Goal: Find contact information: Find contact information

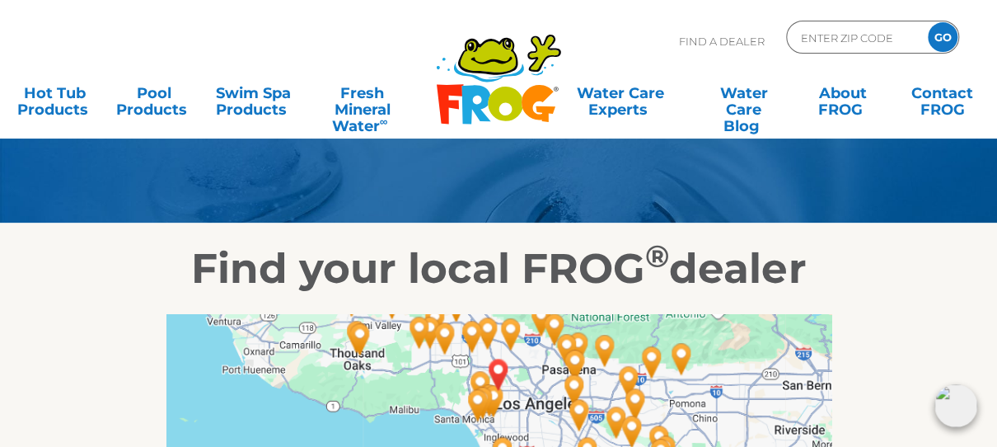
scroll to position [99, 0]
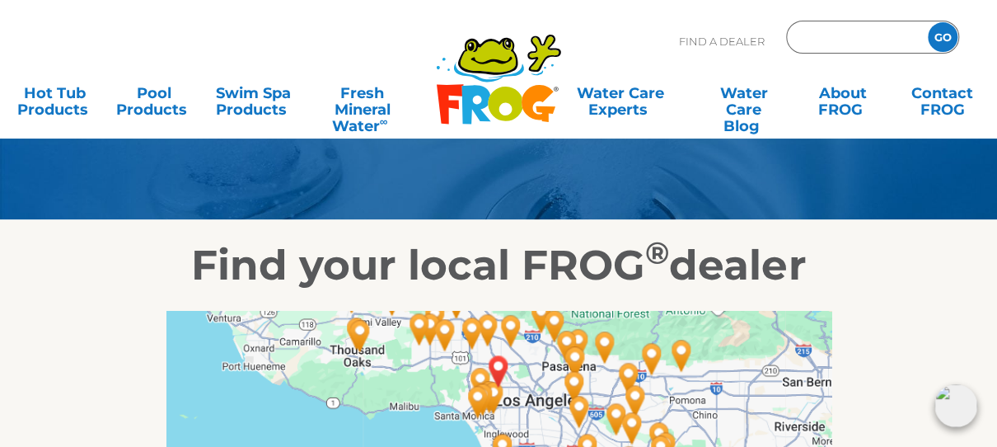
click at [814, 36] on input "Zip Code Form" at bounding box center [855, 38] width 111 height 24
type input "river"
click at [942, 36] on input "GO" at bounding box center [943, 37] width 30 height 30
click at [828, 36] on input "river" at bounding box center [855, 38] width 111 height 24
drag, startPoint x: 840, startPoint y: 36, endPoint x: 774, endPoint y: 40, distance: 66.1
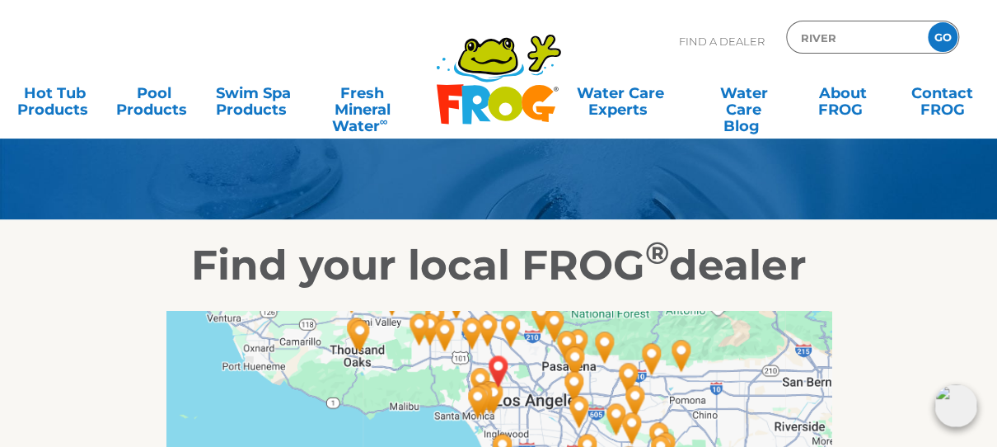
click at [775, 40] on div "Find A Dealer river GO" at bounding box center [819, 45] width 280 height 49
type input "ENTER ZIP CODE"
type input "92320"
click at [941, 46] on input "GO" at bounding box center [943, 37] width 30 height 30
click at [940, 41] on input "GO" at bounding box center [943, 37] width 30 height 30
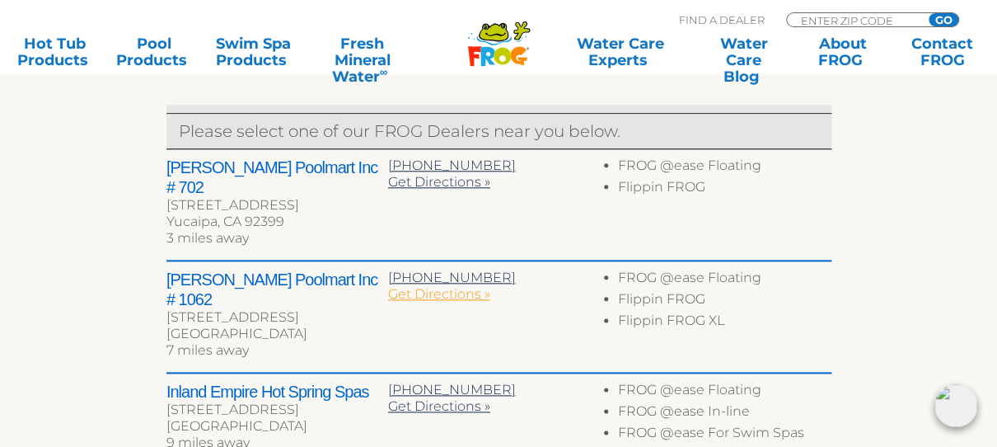
scroll to position [631, 0]
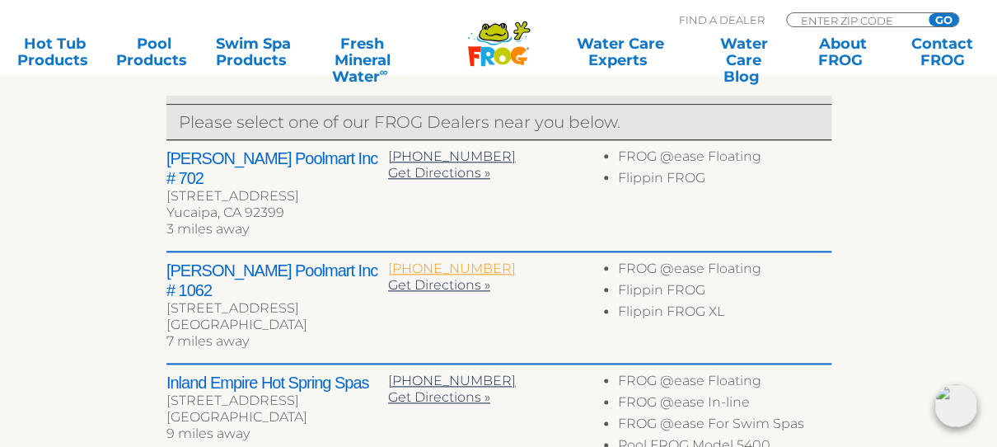
click at [425, 260] on span "[PHONE_NUMBER]" at bounding box center [452, 268] width 128 height 16
click at [708, 260] on li "FROG @ease Floating" at bounding box center [724, 270] width 213 height 21
